Goal: Task Accomplishment & Management: Manage account settings

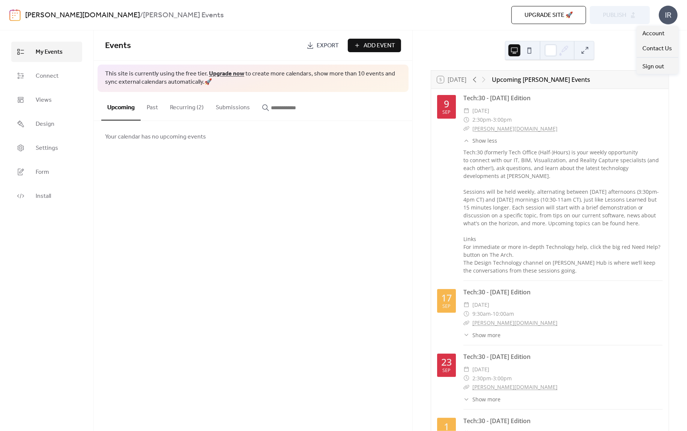
click at [666, 15] on div "IR" at bounding box center [668, 15] width 19 height 19
click at [661, 30] on span "Account" at bounding box center [654, 33] width 22 height 9
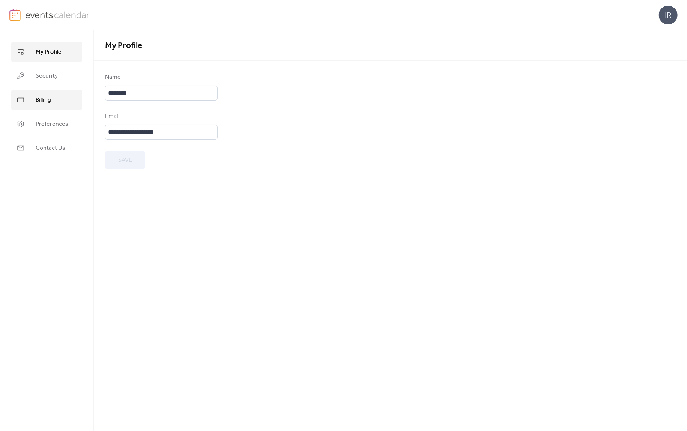
click at [51, 98] on link "Billing" at bounding box center [46, 100] width 71 height 20
click at [46, 14] on img at bounding box center [57, 14] width 65 height 11
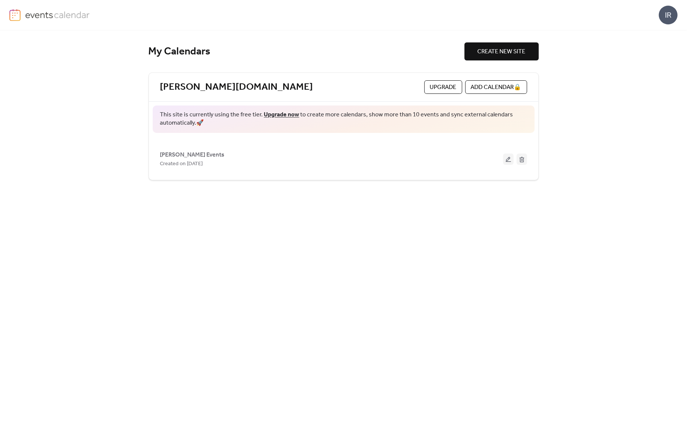
click at [430, 86] on span "Upgrade" at bounding box center [443, 87] width 27 height 9
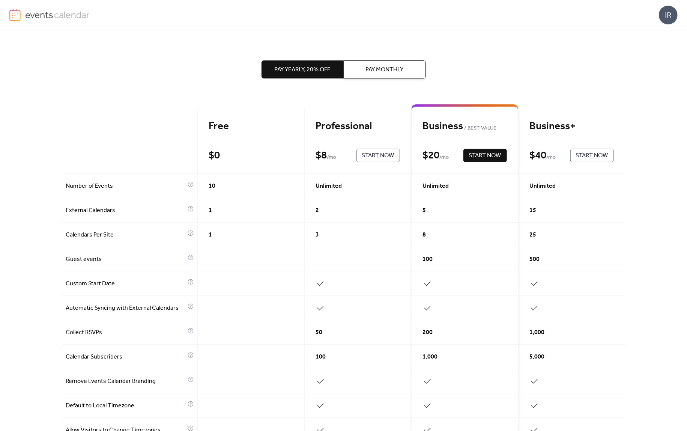
click at [367, 155] on span "Start Now" at bounding box center [378, 155] width 32 height 9
click at [388, 69] on span "Pay Monthly" at bounding box center [385, 69] width 38 height 9
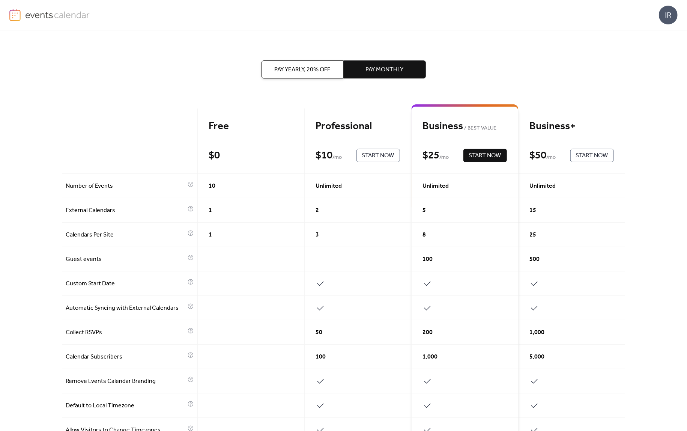
click at [453, 85] on div "Pay Yearly, 20% off Pay Monthly Free $ 0 Start Now Professional $ 10 / mo Start…" at bounding box center [343, 335] width 563 height 611
click at [376, 154] on span "Start Now" at bounding box center [378, 155] width 32 height 9
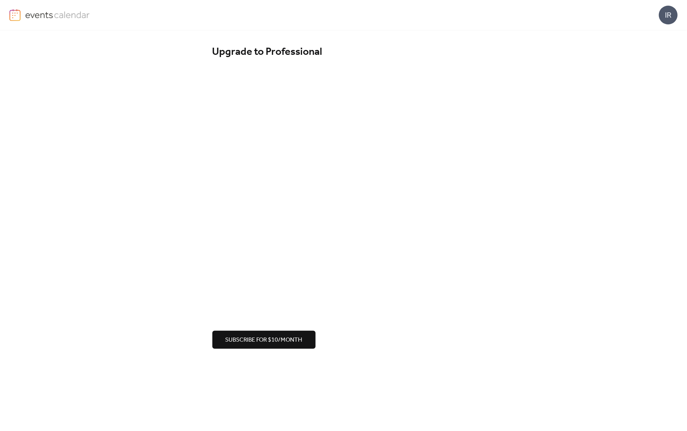
click at [366, 351] on div "Upgrade to Professional Subscribe for $10/month" at bounding box center [343, 196] width 687 height 333
click at [258, 339] on span "Subscribe for $10/month" at bounding box center [264, 340] width 77 height 9
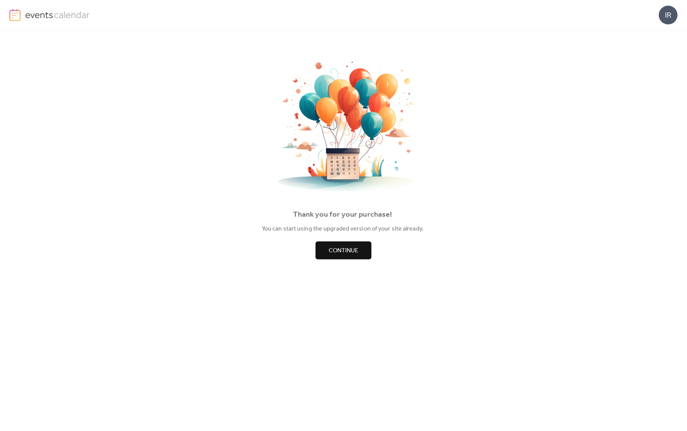
click at [345, 252] on span "Continue" at bounding box center [344, 250] width 30 height 9
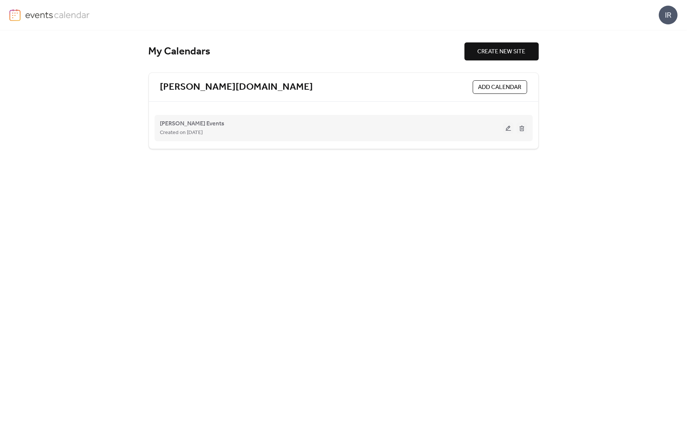
click at [509, 126] on button at bounding box center [508, 127] width 11 height 11
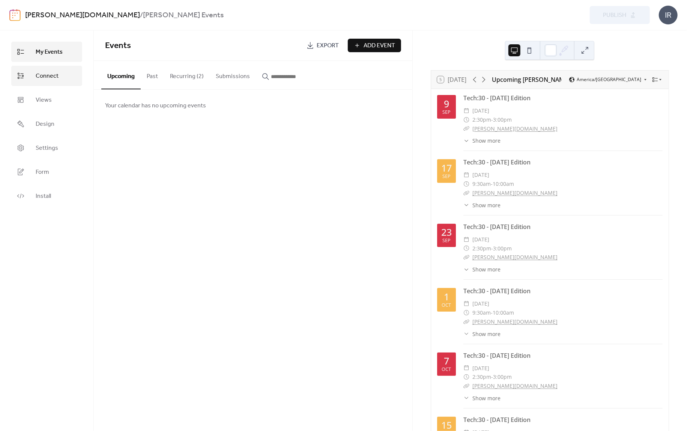
click at [55, 72] on span "Connect" at bounding box center [47, 76] width 23 height 9
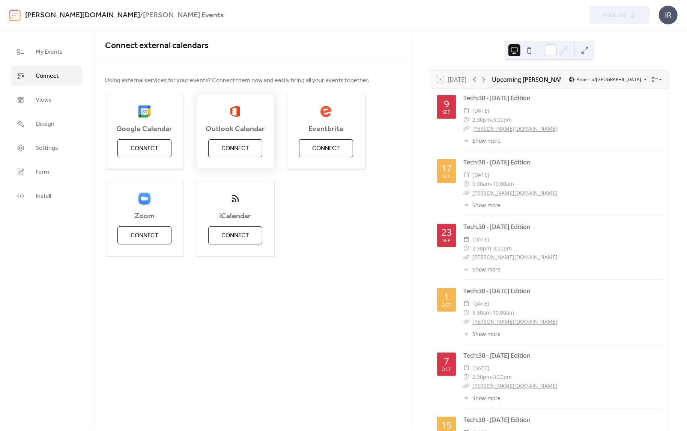
click at [239, 148] on span "Connect" at bounding box center [235, 148] width 28 height 9
click at [233, 147] on span "Connect" at bounding box center [235, 148] width 28 height 9
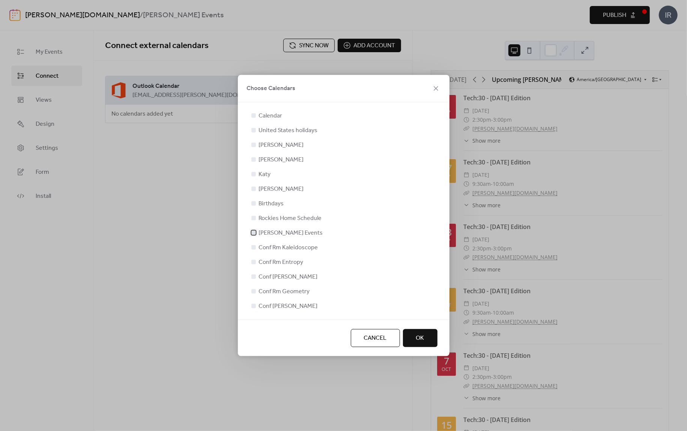
click at [294, 230] on span "[PERSON_NAME] Events" at bounding box center [291, 233] width 64 height 9
click at [422, 338] on span "OK" at bounding box center [420, 338] width 8 height 9
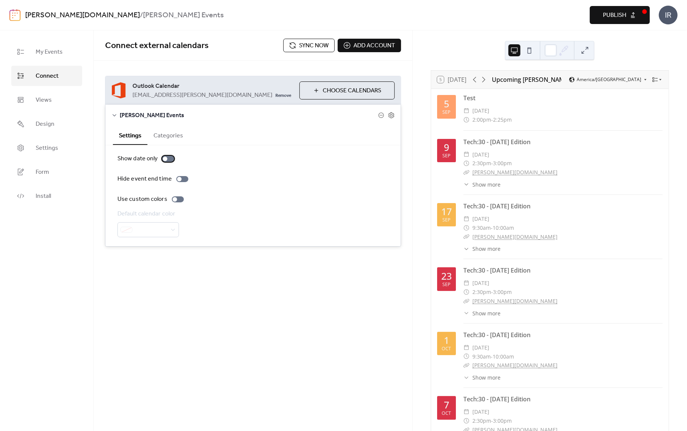
click at [169, 159] on div at bounding box center [168, 159] width 12 height 6
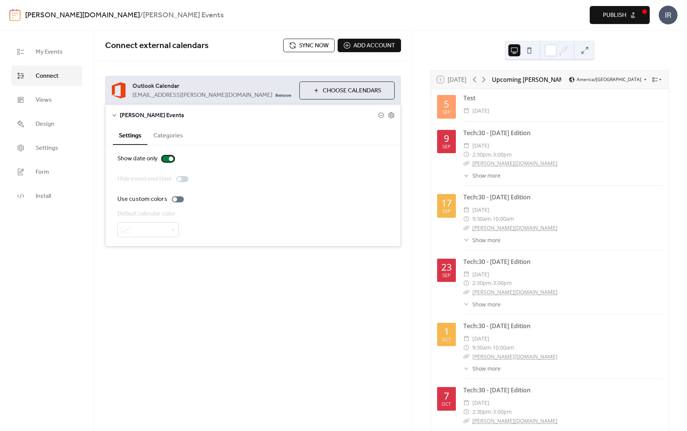
click at [169, 159] on div at bounding box center [171, 159] width 5 height 5
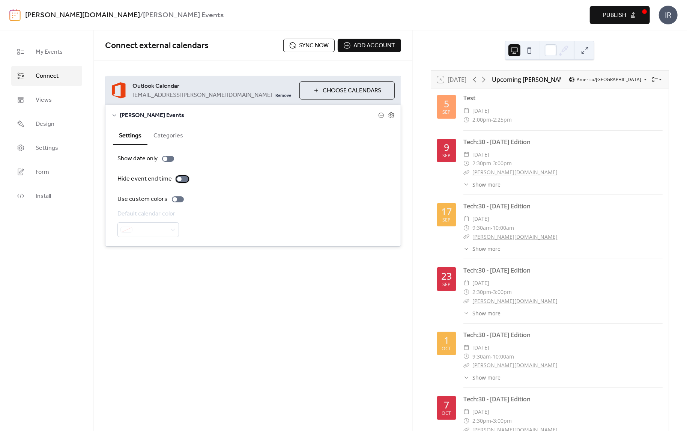
click at [182, 179] on div at bounding box center [182, 179] width 12 height 6
click at [183, 179] on div at bounding box center [185, 179] width 5 height 5
click at [178, 199] on div at bounding box center [178, 199] width 12 height 6
click at [179, 199] on div at bounding box center [181, 199] width 5 height 5
click at [212, 249] on div "Outlook Calendar [EMAIL_ADDRESS][PERSON_NAME][DOMAIN_NAME] Remove Choose Calend…" at bounding box center [253, 161] width 319 height 201
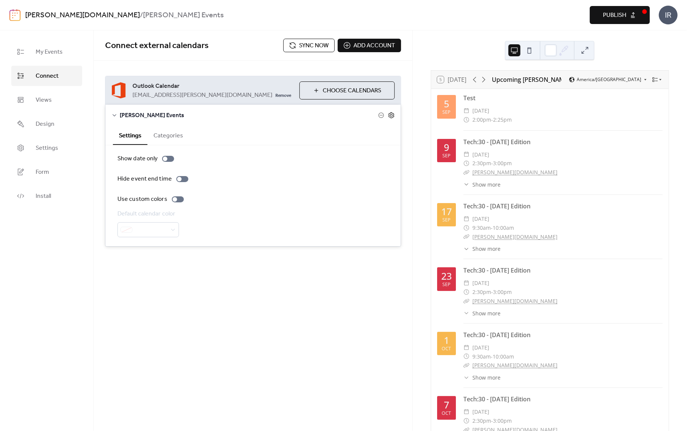
click at [392, 114] on icon at bounding box center [391, 115] width 7 height 7
click at [631, 45] on div "5 [DATE] Upcoming [PERSON_NAME] Events America/[GEOGRAPHIC_DATA] [DATE] Test ​ …" at bounding box center [550, 230] width 274 height 400
click at [613, 163] on div "​ 2:30pm - 3:00pm" at bounding box center [563, 163] width 199 height 9
click at [320, 46] on span "Sync now" at bounding box center [315, 45] width 30 height 9
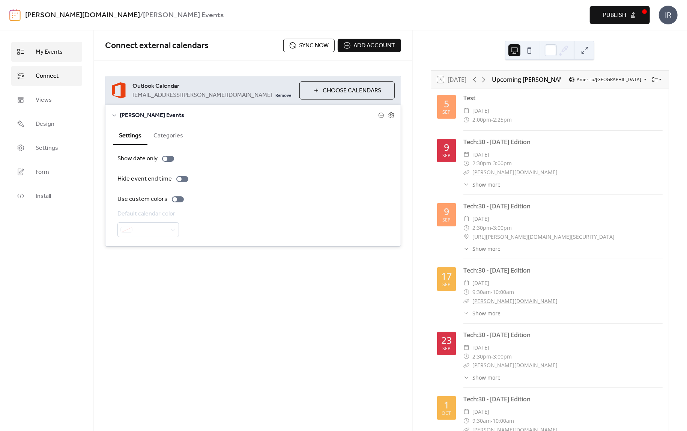
click at [48, 51] on span "My Events" at bounding box center [49, 52] width 27 height 9
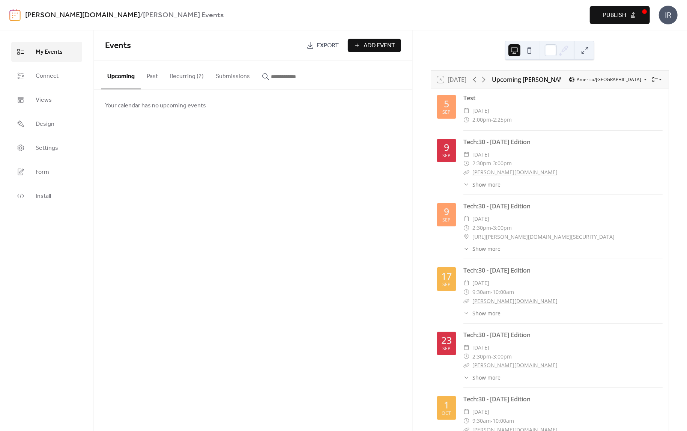
click at [122, 77] on button "Upcoming" at bounding box center [120, 75] width 39 height 29
click at [184, 78] on button "Recurring (2)" at bounding box center [187, 75] width 46 height 28
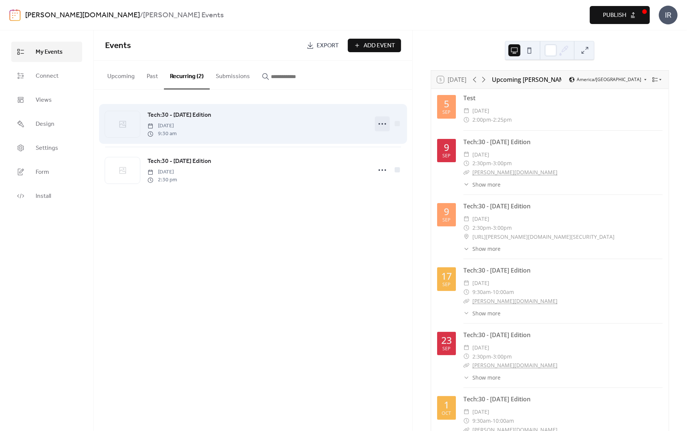
click at [382, 123] on circle at bounding box center [383, 124] width 2 height 2
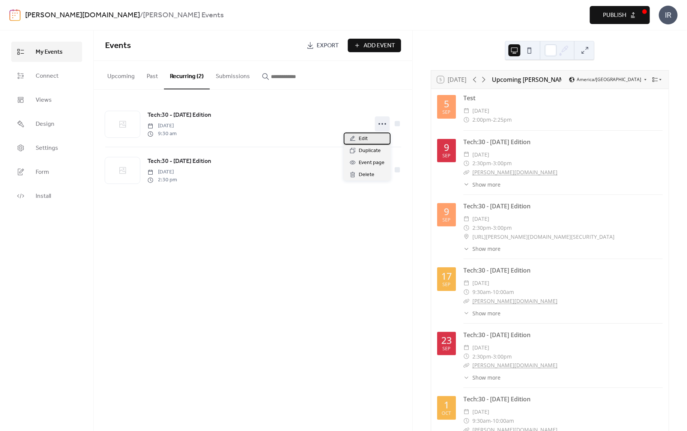
click at [365, 138] on span "Edit" at bounding box center [363, 138] width 9 height 9
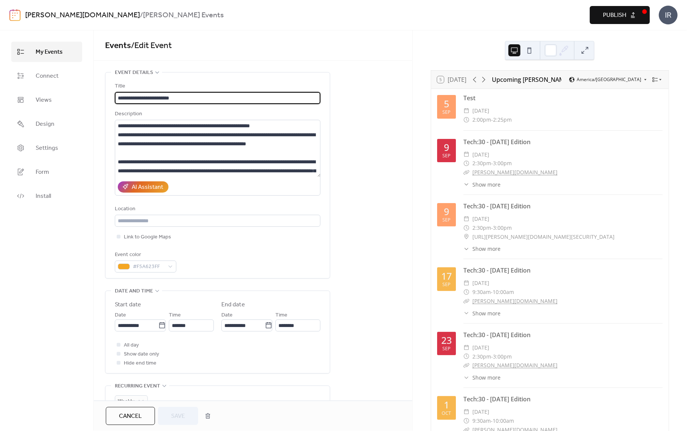
click at [116, 97] on input "**********" at bounding box center [218, 98] width 206 height 12
type input "**********"
click at [182, 416] on span "Save" at bounding box center [178, 416] width 14 height 9
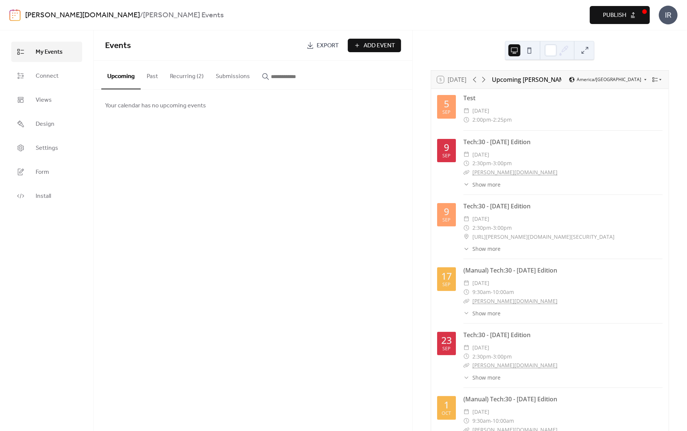
click at [179, 74] on button "Recurring (2)" at bounding box center [187, 75] width 46 height 28
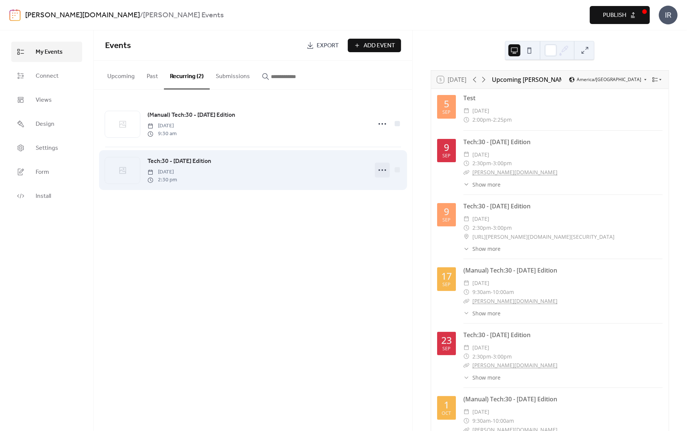
click at [382, 169] on circle at bounding box center [383, 170] width 2 height 2
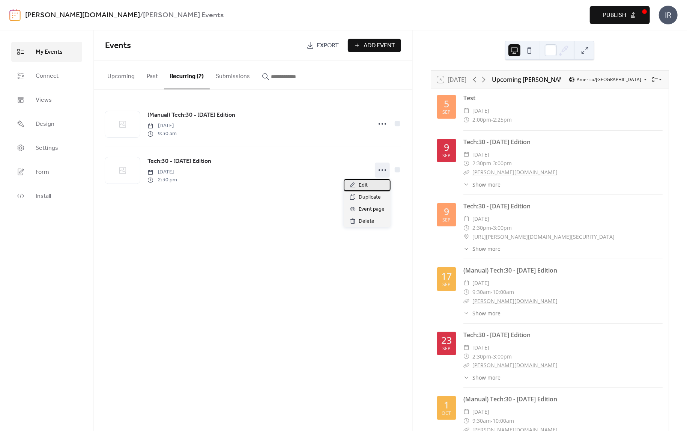
click at [372, 184] on div "Edit" at bounding box center [367, 185] width 47 height 12
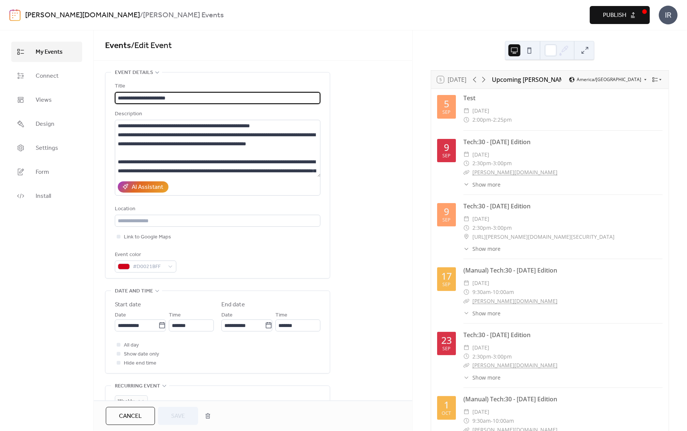
click at [117, 97] on input "**********" at bounding box center [218, 98] width 206 height 12
type input "**********"
click at [179, 417] on span "Save" at bounding box center [178, 416] width 14 height 9
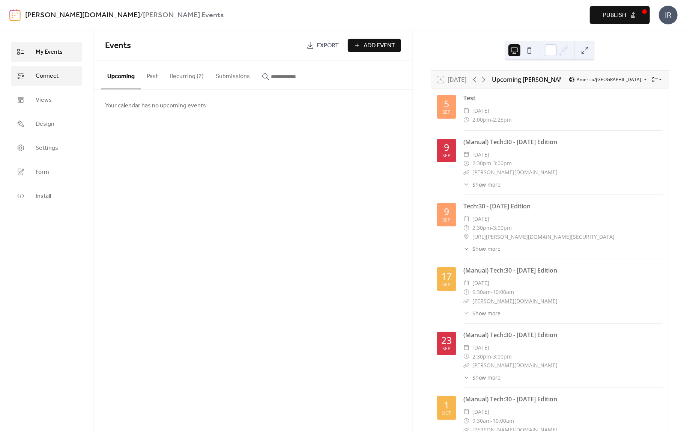
click at [46, 76] on span "Connect" at bounding box center [47, 76] width 23 height 9
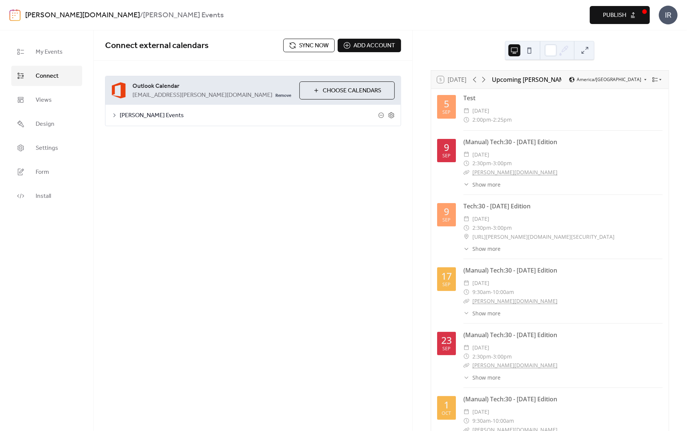
click at [309, 44] on span "Sync now" at bounding box center [315, 45] width 30 height 9
click at [312, 45] on span "Sync now" at bounding box center [315, 45] width 30 height 9
click at [309, 162] on div "Connect external calendars Sync now Add account Outlook Calendar [EMAIL_ADDRESS…" at bounding box center [253, 230] width 319 height 400
click at [313, 48] on span "Sync now" at bounding box center [315, 45] width 30 height 9
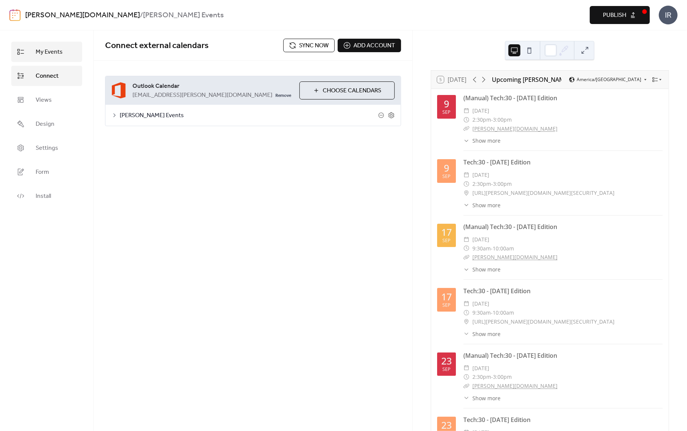
click at [53, 51] on span "My Events" at bounding box center [49, 52] width 27 height 9
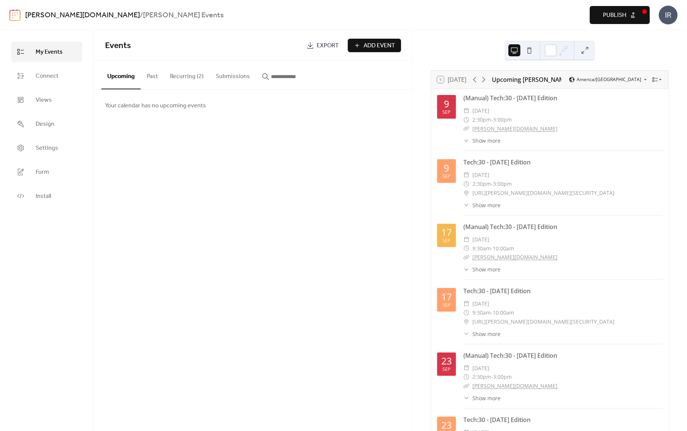
click at [187, 76] on button "Recurring (2)" at bounding box center [187, 75] width 46 height 28
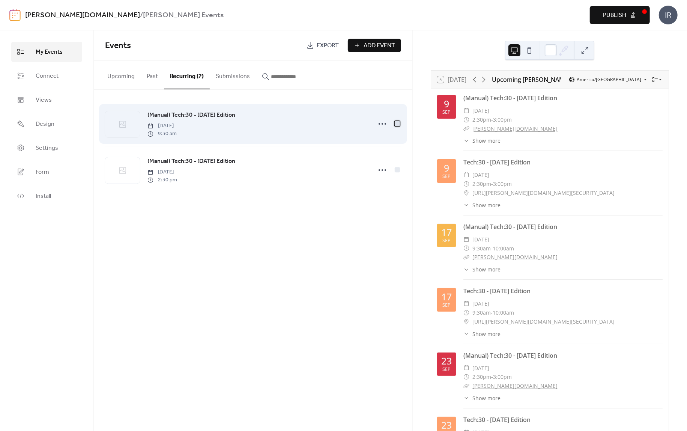
click at [396, 124] on div at bounding box center [397, 123] width 5 height 5
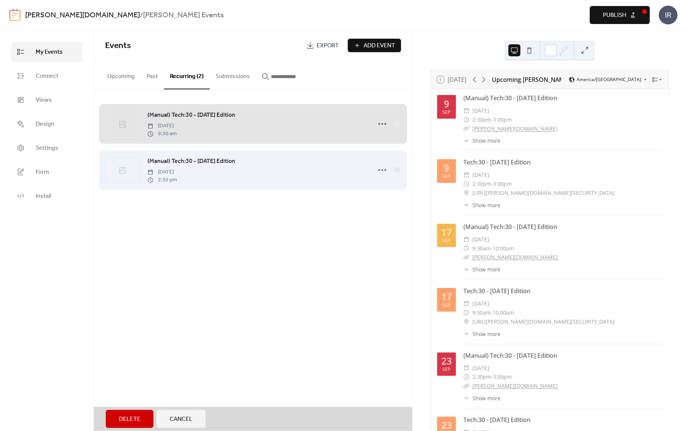
click at [399, 171] on div "(Manual) Tech:30 - [DATE] Edition [DATE] 2:30 pm" at bounding box center [253, 170] width 296 height 46
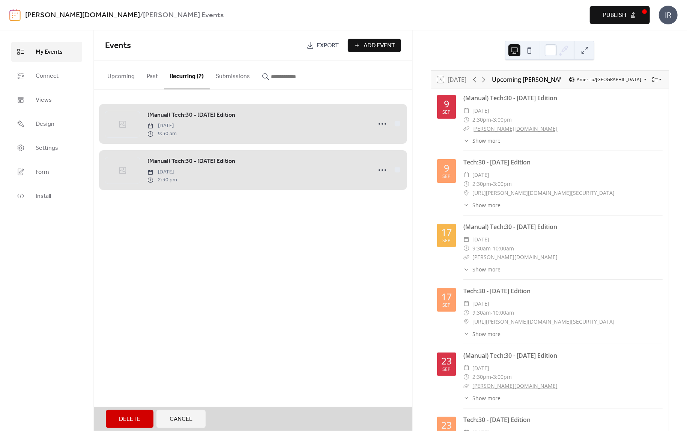
click at [138, 419] on span "Delete" at bounding box center [129, 419] width 21 height 9
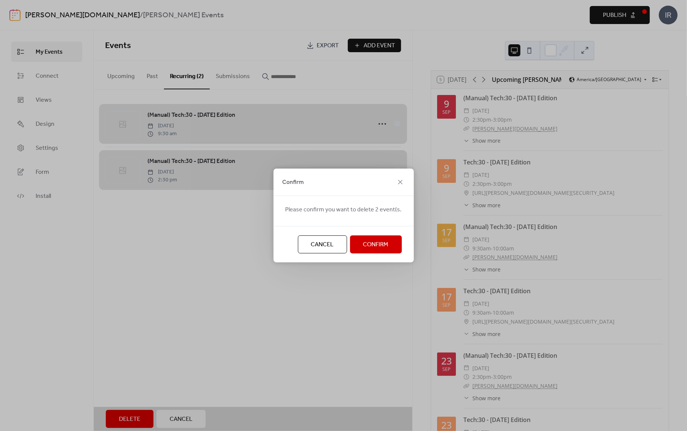
click at [372, 244] on span "Confirm" at bounding box center [376, 244] width 26 height 9
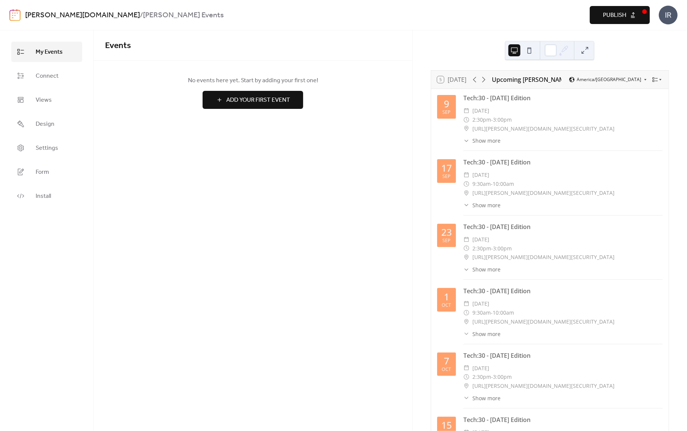
click at [619, 16] on span "Publish" at bounding box center [614, 15] width 23 height 9
click at [45, 99] on span "Views" at bounding box center [44, 100] width 16 height 9
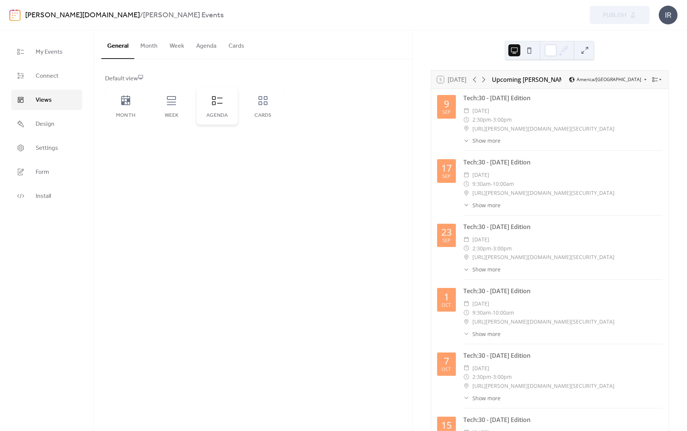
click at [215, 108] on div "Agenda" at bounding box center [217, 106] width 41 height 38
click at [207, 46] on button "Agenda" at bounding box center [206, 44] width 32 height 28
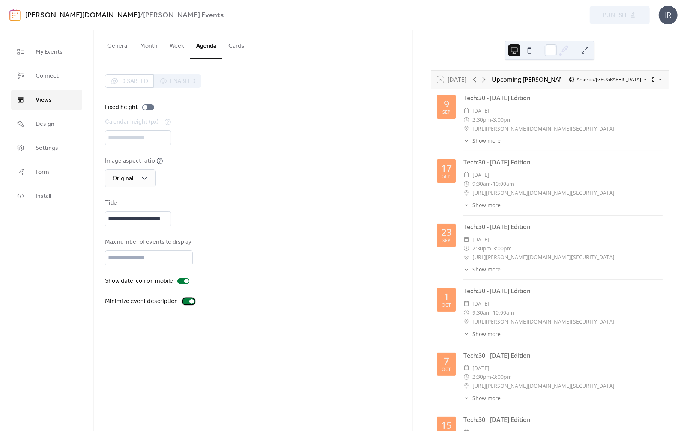
click at [185, 298] on div at bounding box center [189, 301] width 12 height 6
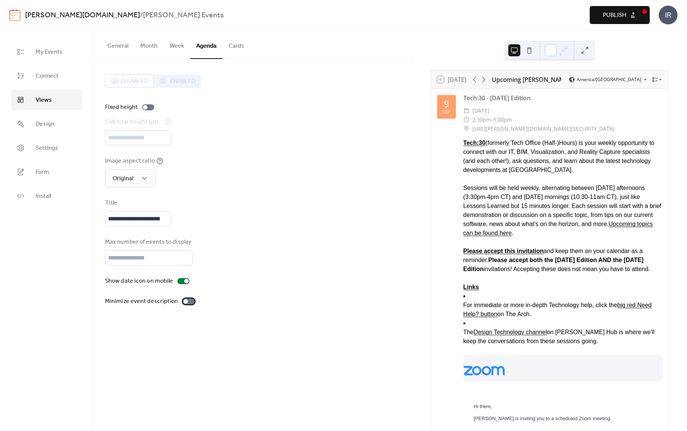
click at [185, 298] on div at bounding box center [189, 301] width 12 height 6
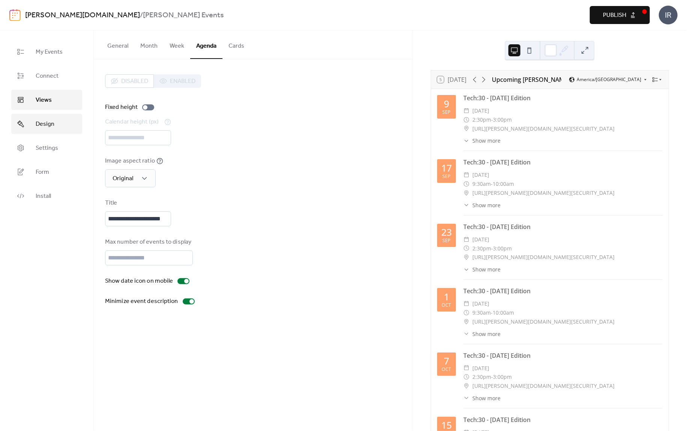
click at [48, 122] on span "Design" at bounding box center [45, 124] width 19 height 9
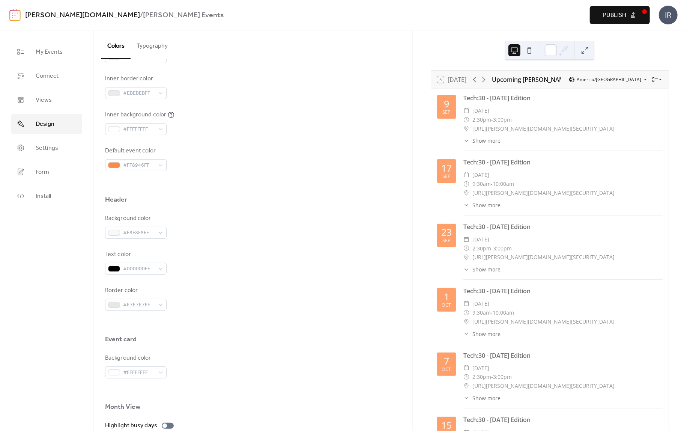
scroll to position [225, 0]
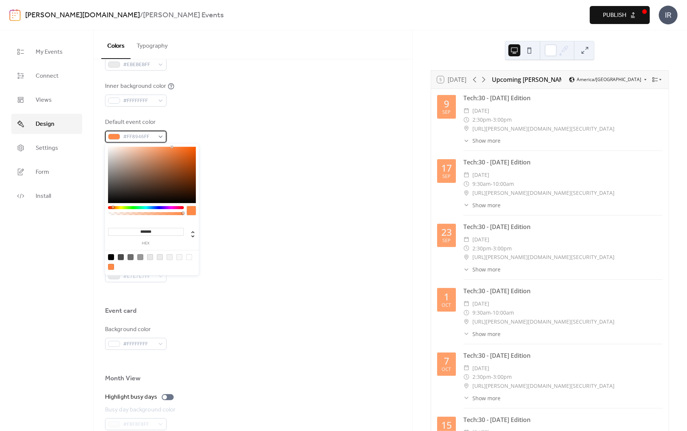
click at [159, 137] on div "#FF8946FF" at bounding box center [136, 137] width 62 height 12
click at [170, 230] on input "*******" at bounding box center [146, 232] width 76 height 8
paste input
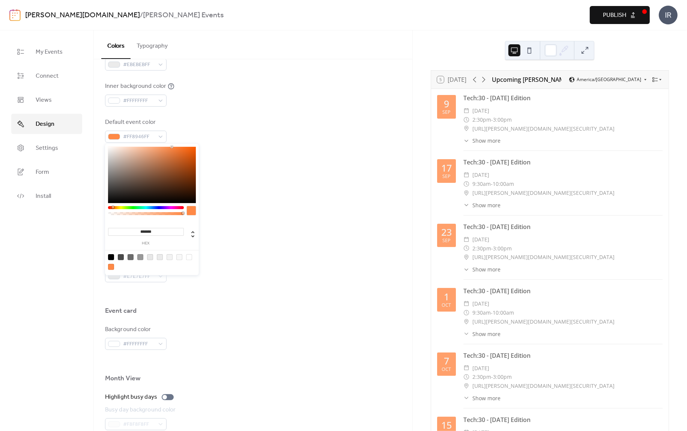
type input "*******"
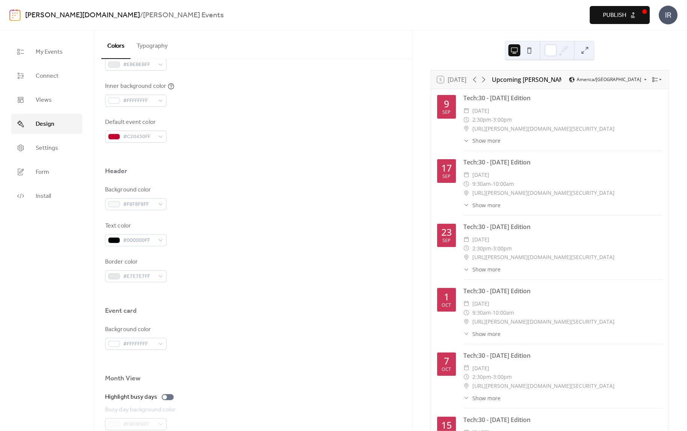
click at [361, 190] on div "Background color #F8F8F8FF" at bounding box center [253, 197] width 296 height 25
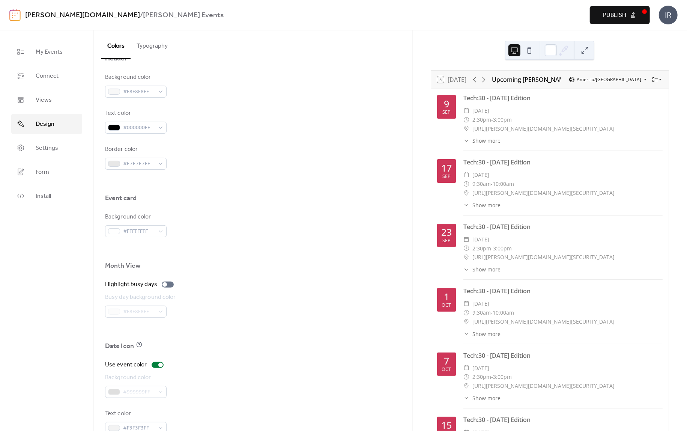
scroll to position [355, 0]
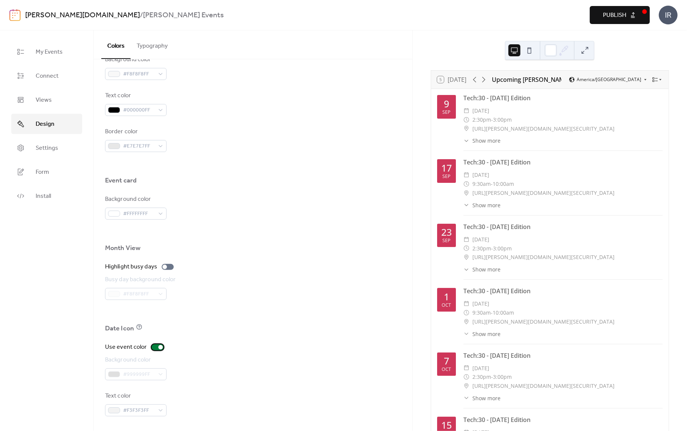
click at [155, 346] on div at bounding box center [158, 347] width 12 height 6
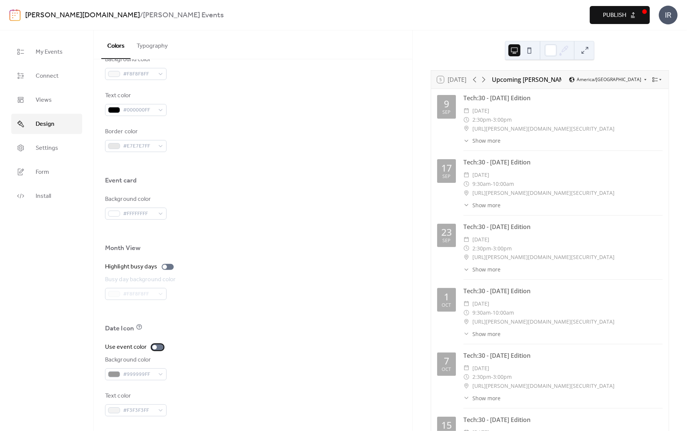
click at [155, 346] on div at bounding box center [154, 347] width 5 height 5
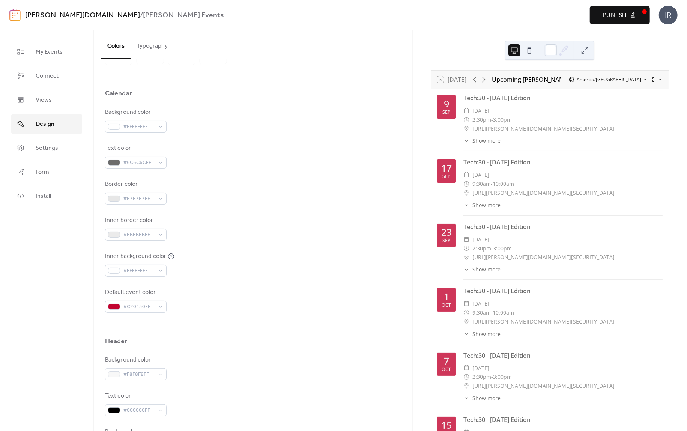
scroll to position [0, 0]
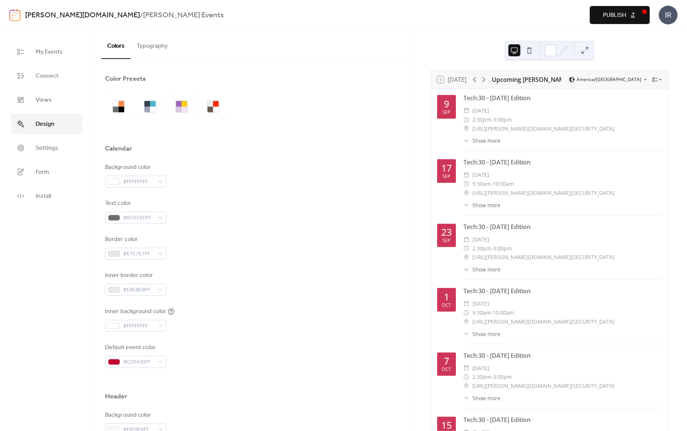
click at [157, 50] on button "Typography" at bounding box center [152, 44] width 43 height 28
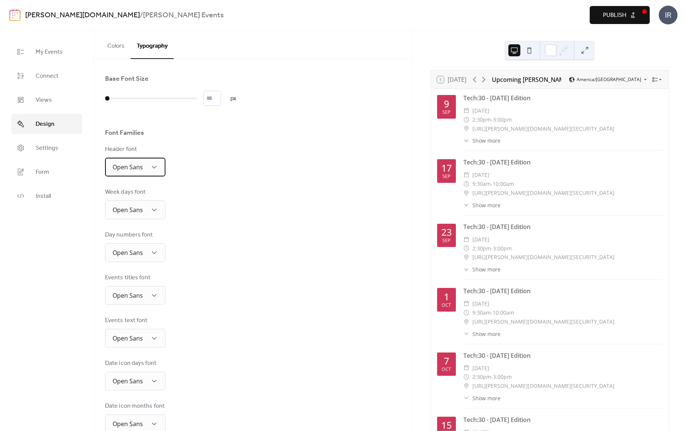
click at [148, 169] on div "Open Sans" at bounding box center [135, 167] width 60 height 19
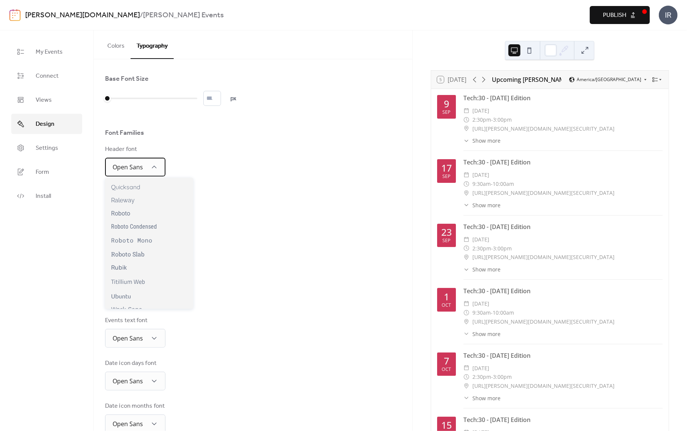
scroll to position [605, 0]
click at [249, 219] on div "Base Font Size * px Font Families Header font Open Sans Week days font Open San…" at bounding box center [253, 253] width 296 height 359
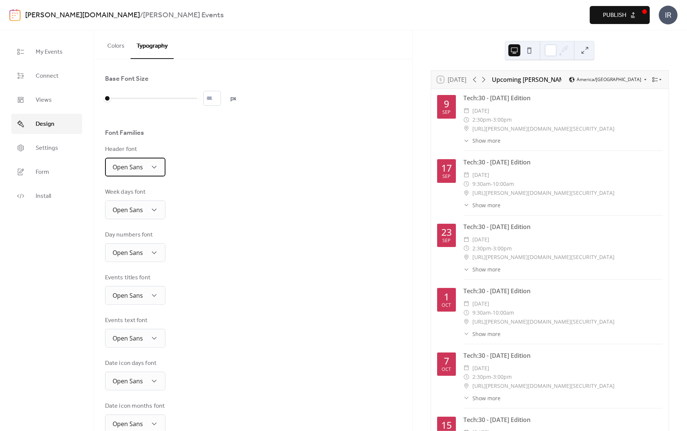
click at [146, 168] on div "Open Sans" at bounding box center [135, 167] width 60 height 19
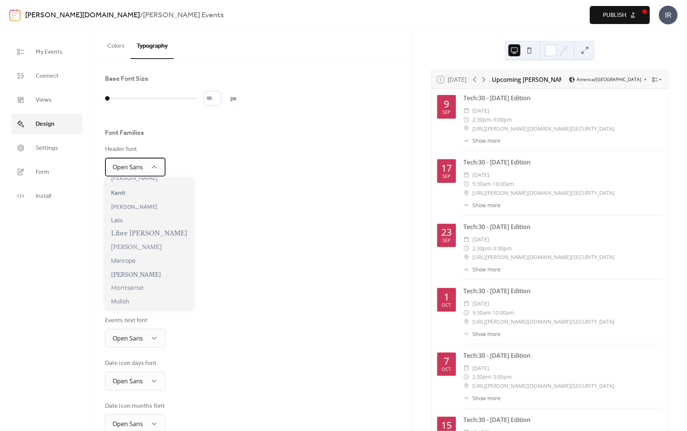
scroll to position [263, 0]
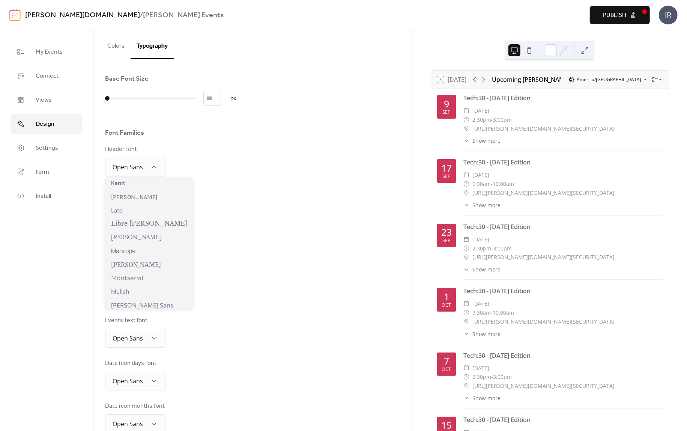
click at [235, 225] on div "Base Font Size * px Font Families Header font Open Sans Week days font Open San…" at bounding box center [253, 253] width 296 height 359
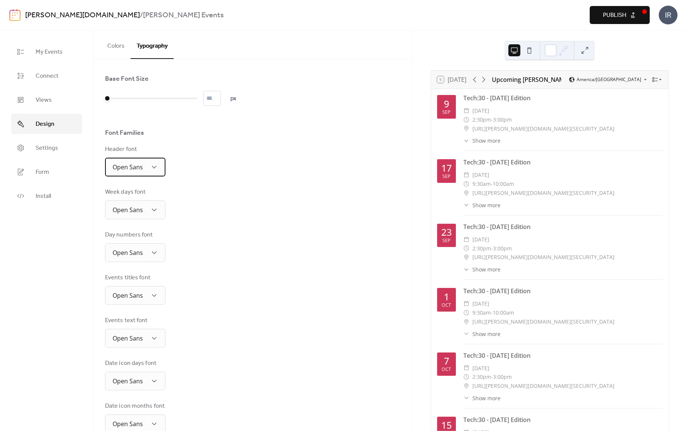
click at [146, 166] on div "Open Sans" at bounding box center [135, 167] width 60 height 19
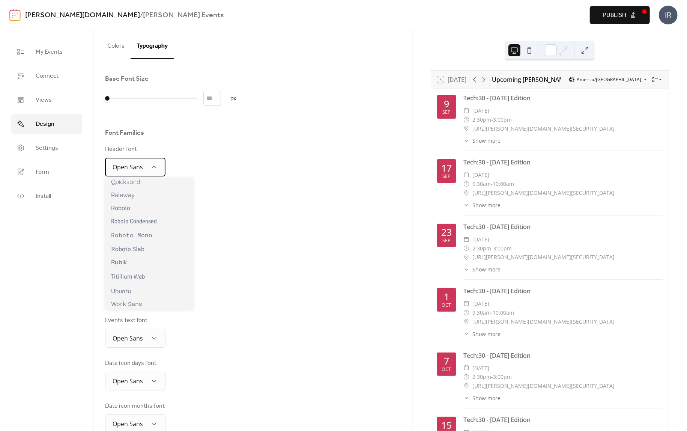
scroll to position [605, 0]
click at [188, 226] on div "Base Font Size * px Font Families Header font Open Sans Week days font Open San…" at bounding box center [253, 253] width 296 height 359
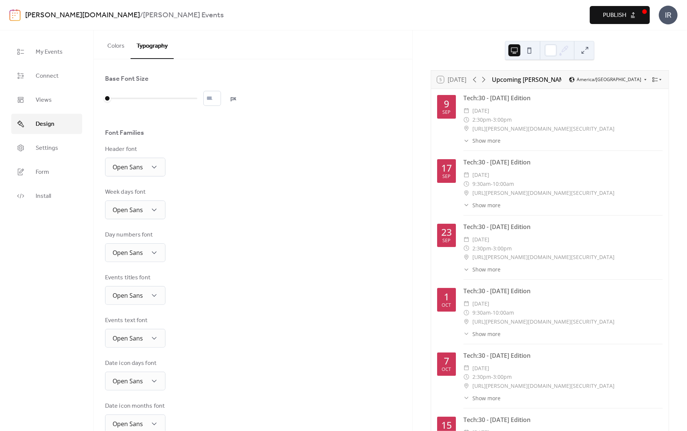
click at [618, 14] on span "Publish" at bounding box center [614, 15] width 23 height 9
click at [52, 144] on span "Settings" at bounding box center [47, 148] width 23 height 9
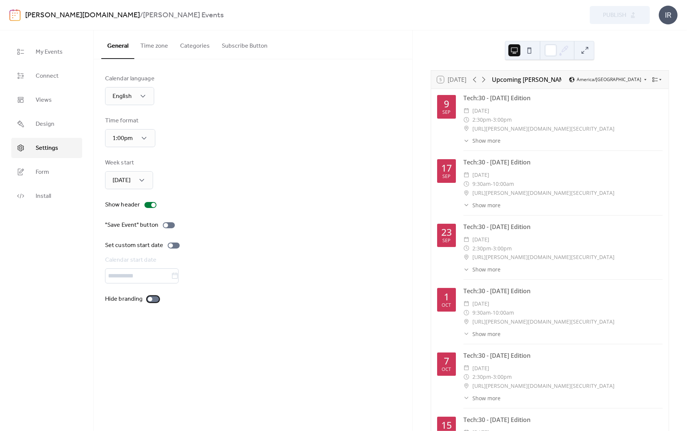
click at [152, 299] on div at bounding box center [153, 299] width 12 height 6
click at [153, 46] on button "Time zone" at bounding box center [154, 44] width 40 height 28
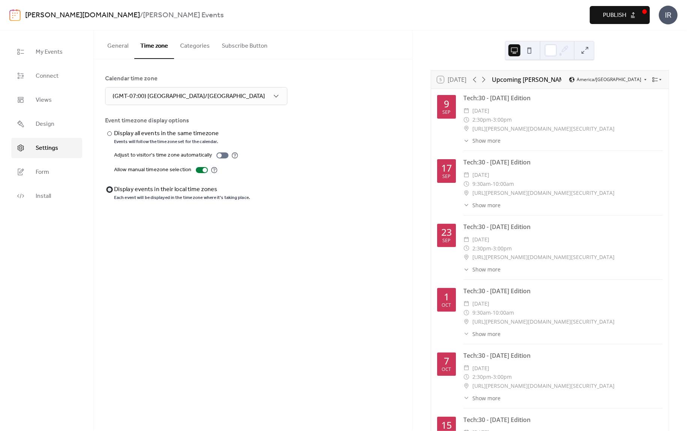
click at [169, 189] on div "Display events in their local time zones" at bounding box center [181, 189] width 134 height 9
click at [132, 122] on div "Event timezone display options" at bounding box center [252, 120] width 295 height 9
click at [116, 132] on div "Display all events in the same timezone" at bounding box center [166, 133] width 105 height 9
click at [225, 154] on div at bounding box center [223, 155] width 12 height 6
click at [184, 47] on button "Categories" at bounding box center [195, 44] width 42 height 28
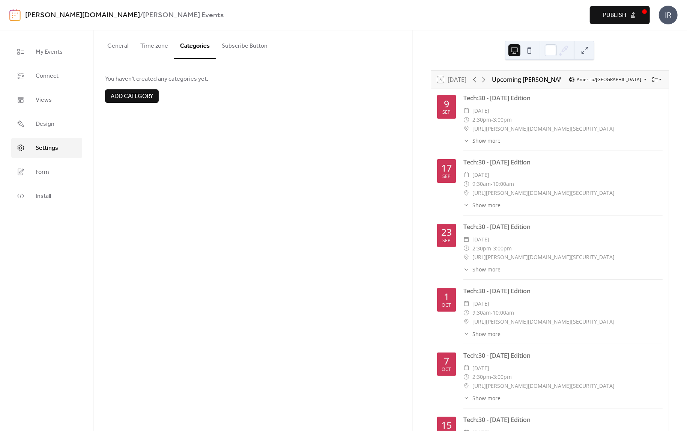
click at [138, 93] on span "Add category" at bounding box center [132, 96] width 42 height 9
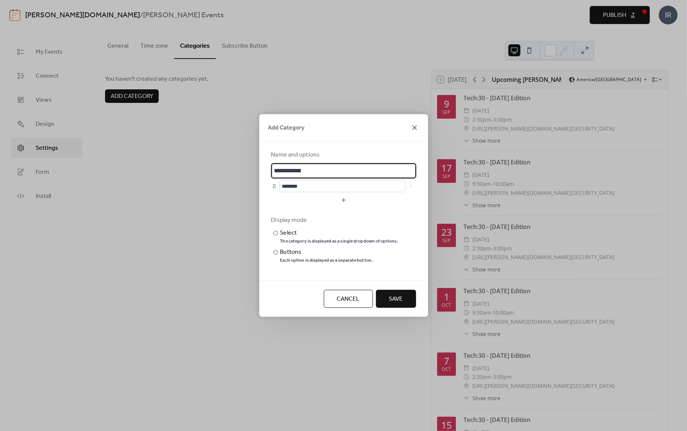
click at [414, 128] on icon at bounding box center [415, 127] width 5 height 5
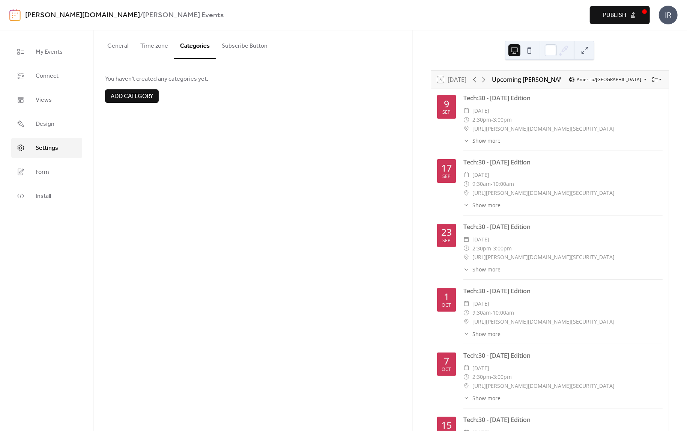
click at [235, 39] on button "Subscribe Button" at bounding box center [245, 44] width 58 height 28
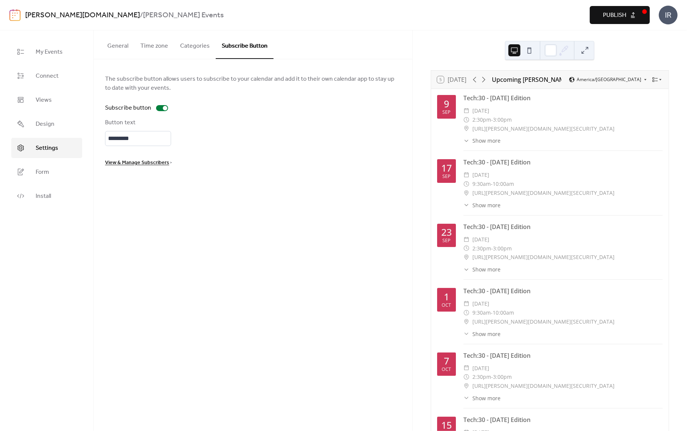
click at [613, 15] on span "Publish" at bounding box center [614, 15] width 23 height 9
click at [43, 51] on span "My Events" at bounding box center [49, 52] width 27 height 9
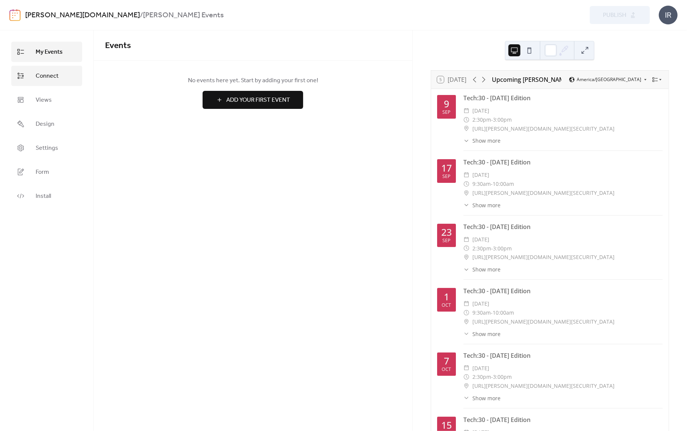
click at [45, 76] on span "Connect" at bounding box center [47, 76] width 23 height 9
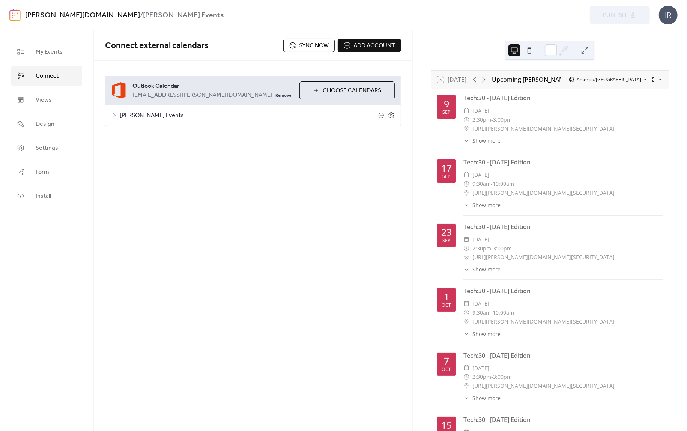
click at [218, 118] on span "[PERSON_NAME] Events" at bounding box center [249, 115] width 259 height 9
click at [171, 158] on div at bounding box center [168, 159] width 12 height 6
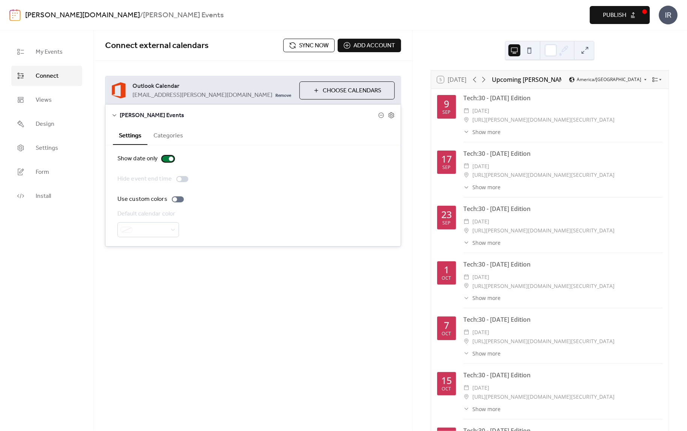
click at [171, 158] on div at bounding box center [171, 159] width 5 height 5
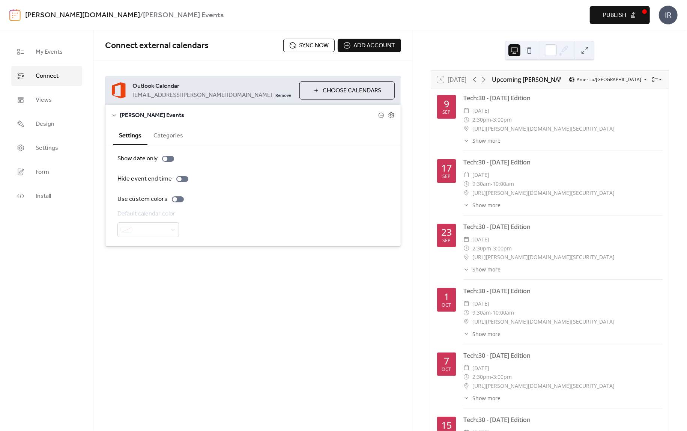
click at [169, 135] on button "Categories" at bounding box center [169, 135] width 42 height 18
click at [131, 137] on button "Settings" at bounding box center [130, 135] width 35 height 18
click at [42, 96] on span "Views" at bounding box center [44, 100] width 16 height 9
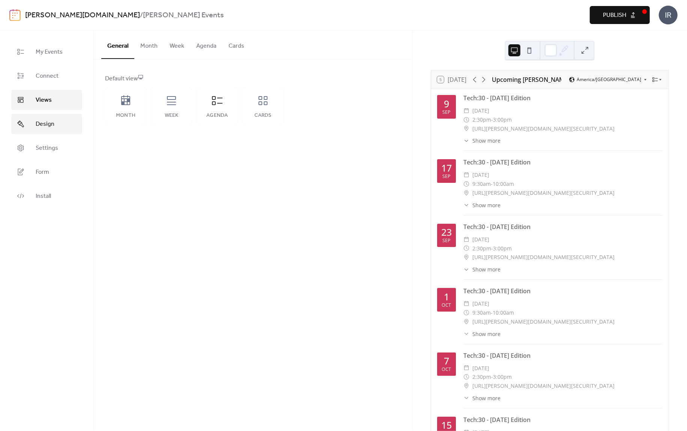
click at [42, 123] on span "Design" at bounding box center [45, 124] width 19 height 9
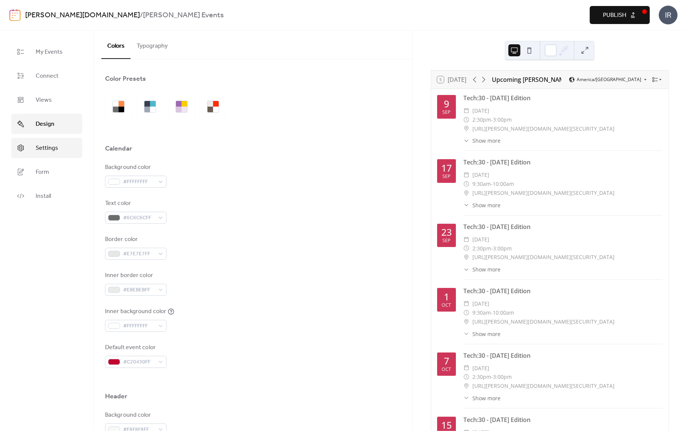
click at [44, 148] on span "Settings" at bounding box center [47, 148] width 23 height 9
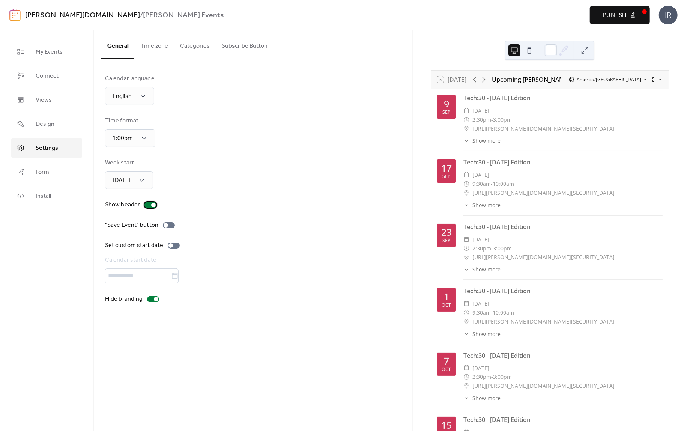
click at [151, 203] on div at bounding box center [151, 205] width 12 height 6
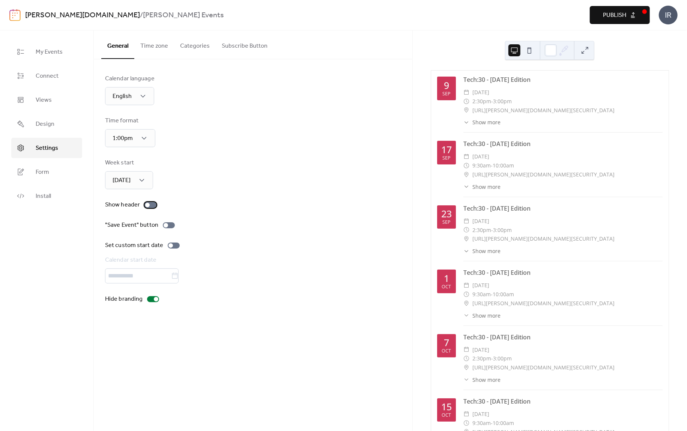
click at [151, 203] on div at bounding box center [151, 205] width 12 height 6
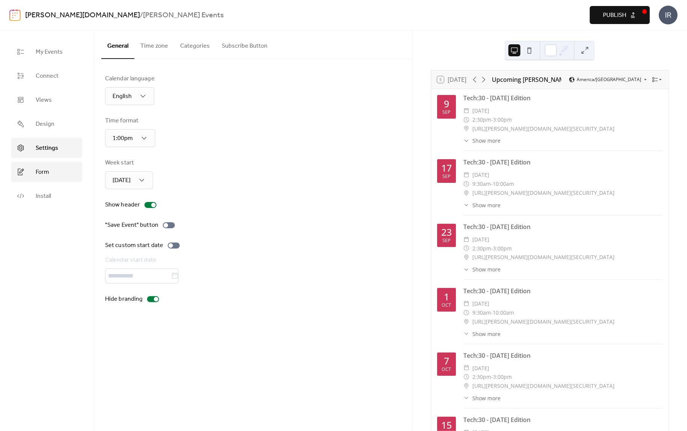
click at [38, 170] on span "Form" at bounding box center [43, 172] width 14 height 9
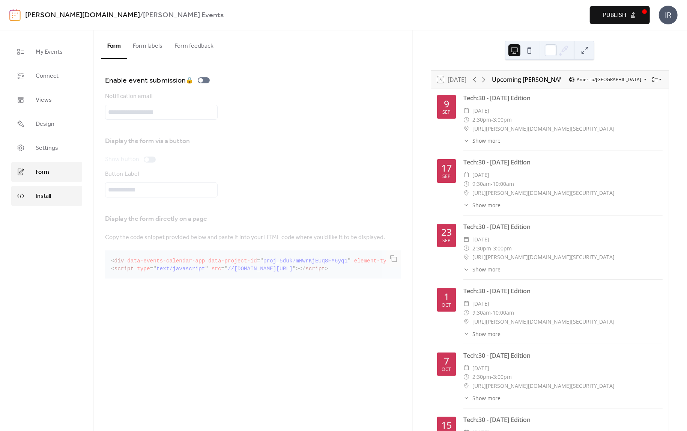
click at [41, 196] on span "Install" at bounding box center [43, 196] width 15 height 9
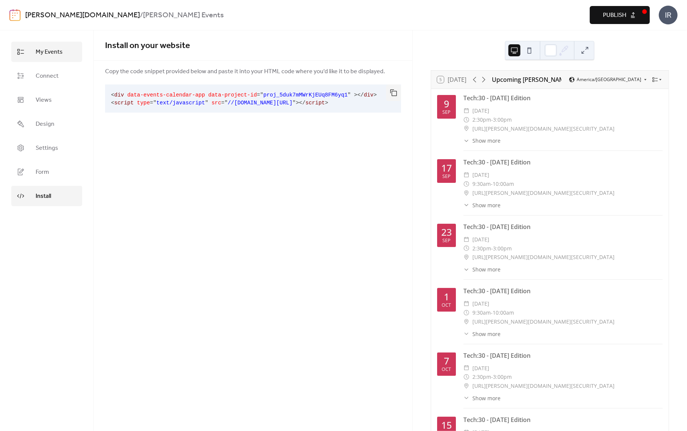
click at [54, 48] on span "My Events" at bounding box center [49, 52] width 27 height 9
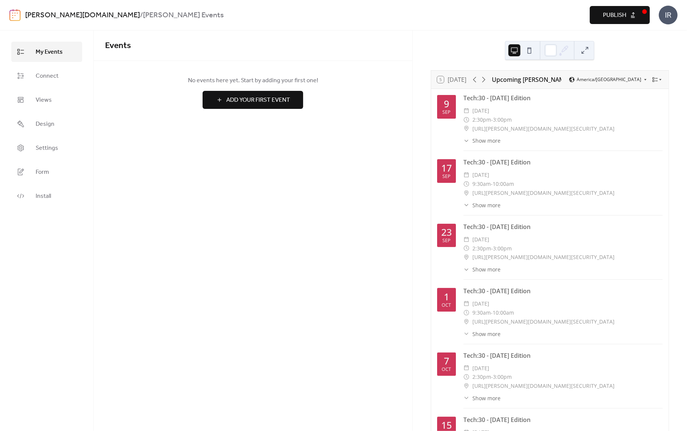
click at [613, 14] on span "Publish" at bounding box center [614, 15] width 23 height 9
